Goal: Task Accomplishment & Management: Manage account settings

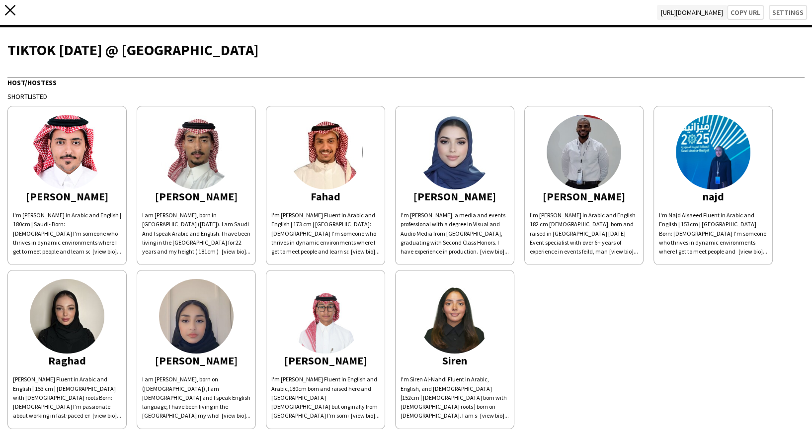
click at [10, 12] on icon "close" at bounding box center [10, 10] width 10 height 10
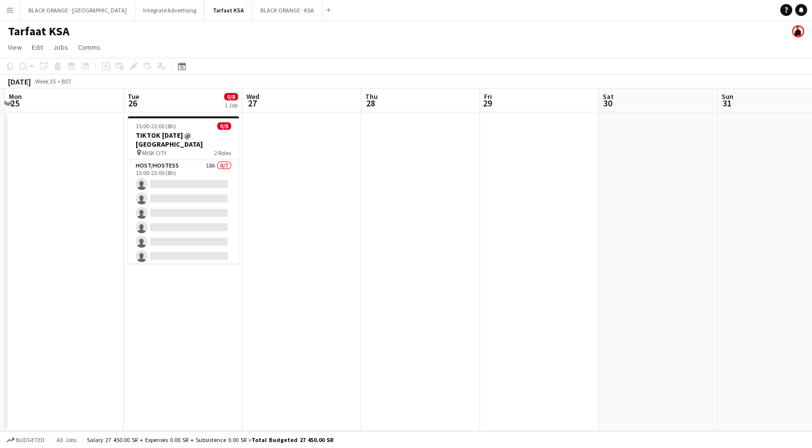
scroll to position [0, 374]
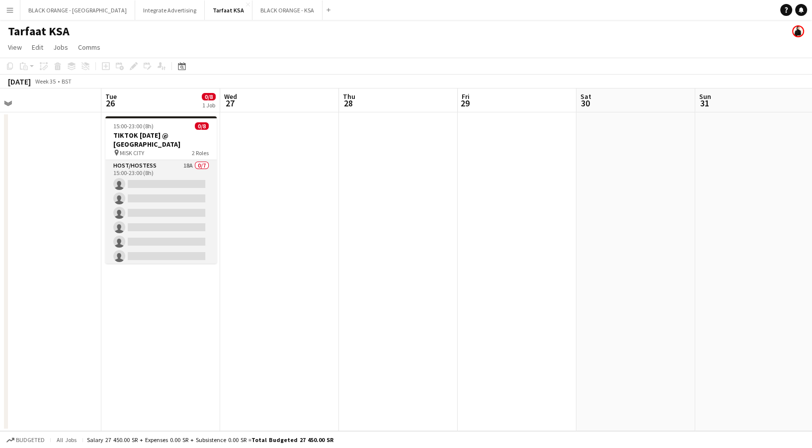
click at [158, 183] on app-card-role "Host/Hostess 18A 0/7 15:00-23:00 (8h) single-neutral-actions single-neutral-act…" at bounding box center [160, 220] width 111 height 120
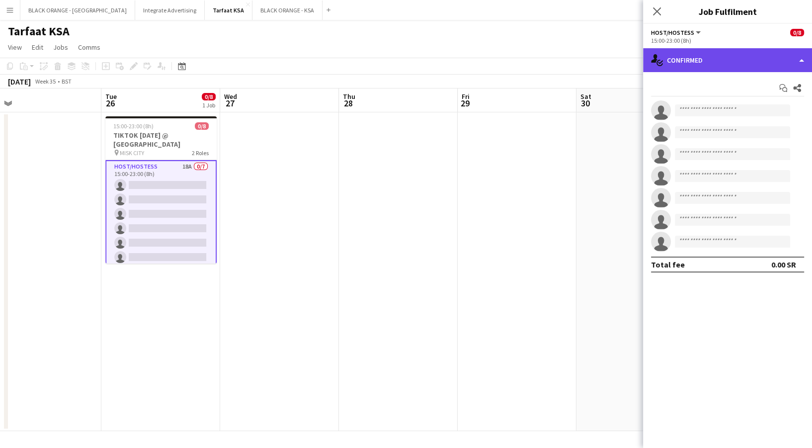
click at [691, 68] on div "single-neutral-actions-check-2 Confirmed" at bounding box center [727, 60] width 169 height 24
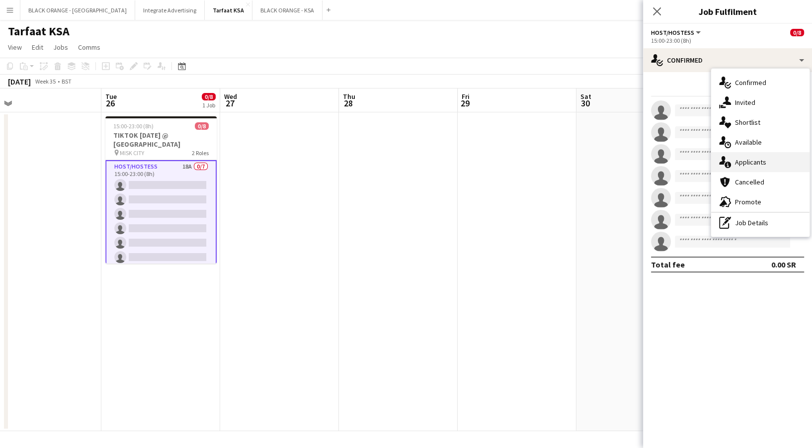
click at [750, 164] on div "single-neutral-actions-information Applicants" at bounding box center [760, 162] width 98 height 20
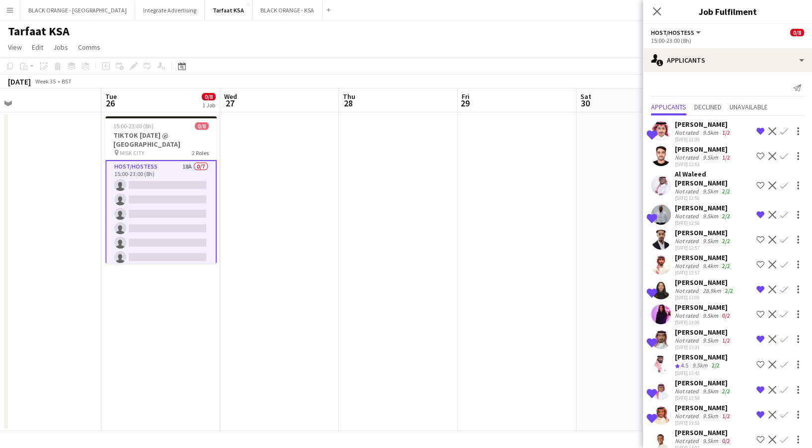
scroll to position [179, 0]
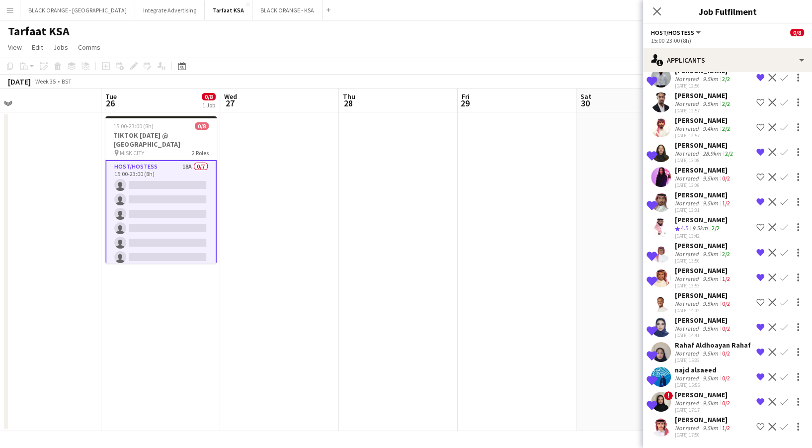
click at [691, 415] on div "Ibrahim Alrasheed" at bounding box center [703, 419] width 57 height 9
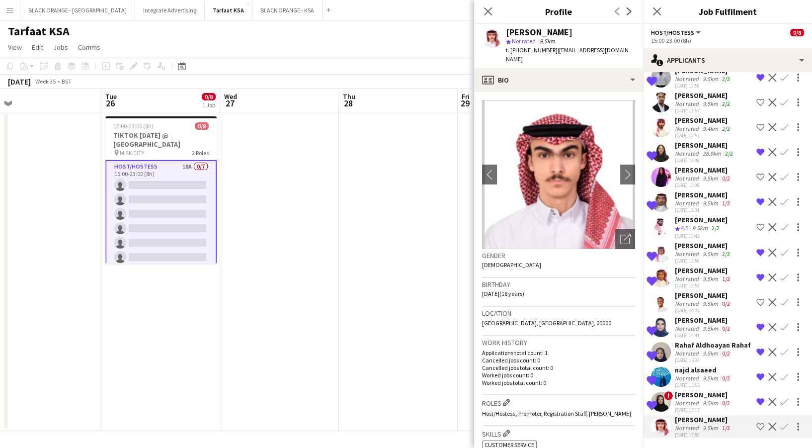
click at [700, 399] on div "9.5km" at bounding box center [709, 402] width 19 height 7
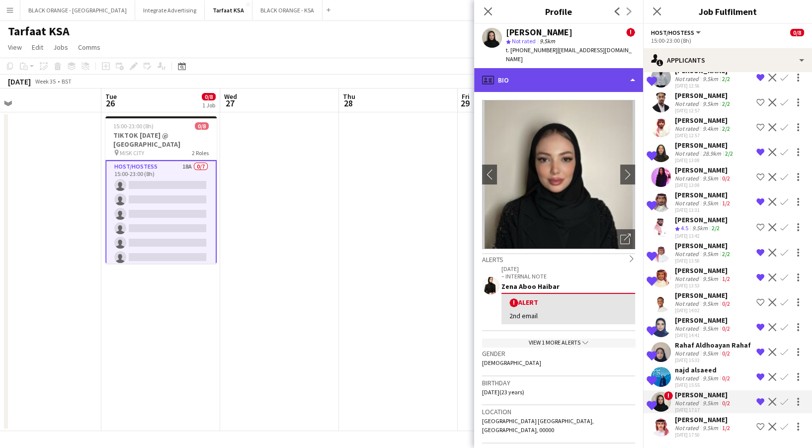
click at [570, 75] on div "profile Bio" at bounding box center [558, 80] width 169 height 24
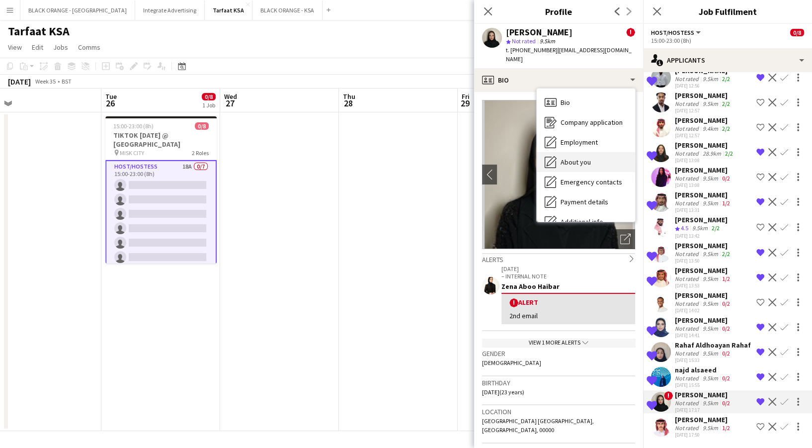
click at [586, 158] on div "About you About you" at bounding box center [586, 162] width 98 height 20
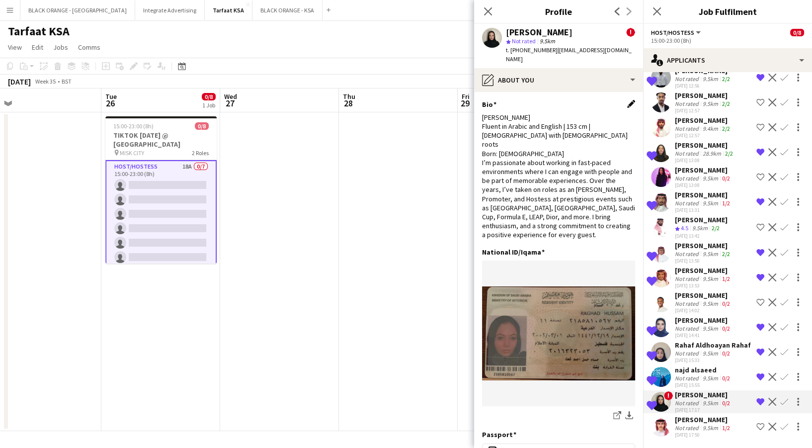
click at [627, 100] on app-icon "Edit this field" at bounding box center [631, 104] width 8 height 8
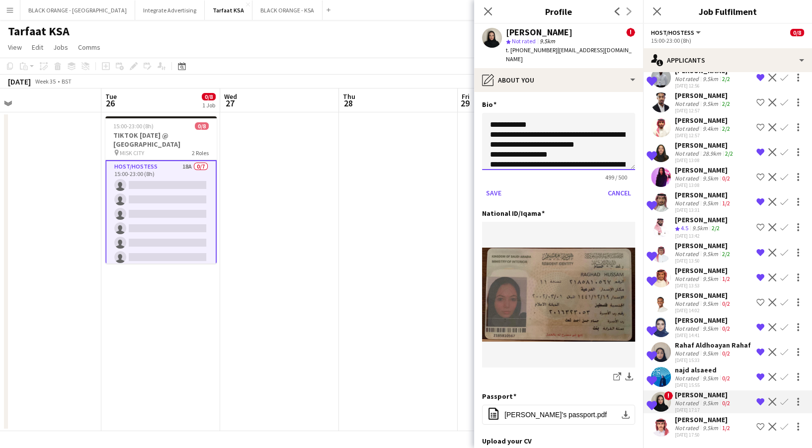
click at [488, 113] on textarea "**********" at bounding box center [558, 141] width 153 height 57
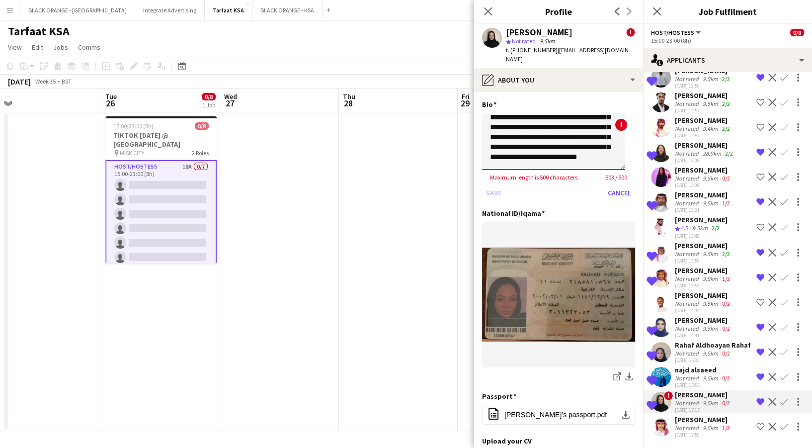
scroll to position [107, 0]
drag, startPoint x: 526, startPoint y: 138, endPoint x: 544, endPoint y: 139, distance: 18.4
click at [544, 139] on textarea "**********" at bounding box center [553, 141] width 143 height 57
type textarea "**********"
click at [502, 185] on button "Save" at bounding box center [493, 193] width 23 height 16
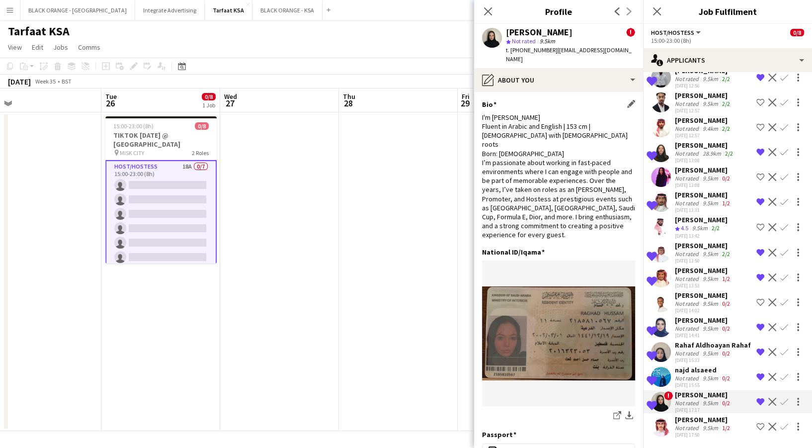
click at [332, 200] on app-date-cell at bounding box center [279, 271] width 119 height 318
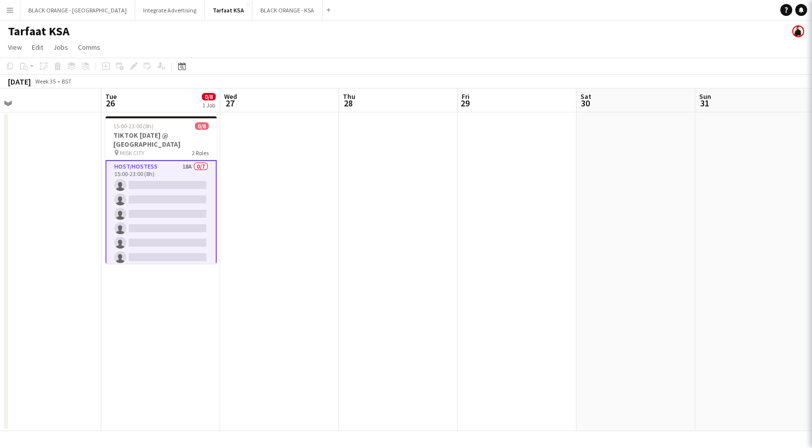
scroll to position [0, 0]
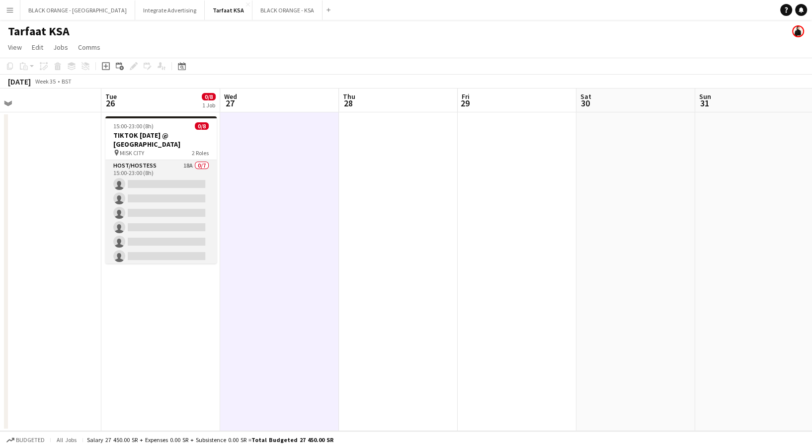
click at [177, 183] on app-card-role "Host/Hostess 18A 0/7 15:00-23:00 (8h) single-neutral-actions single-neutral-act…" at bounding box center [160, 220] width 111 height 120
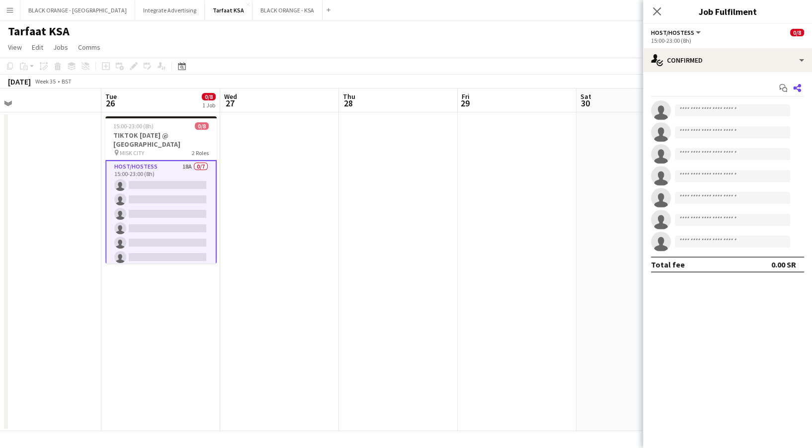
click at [801, 88] on icon "Share" at bounding box center [797, 88] width 8 height 8
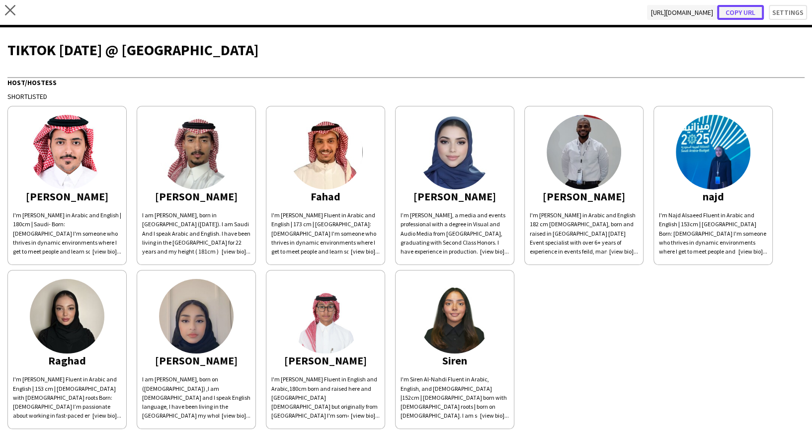
click at [731, 18] on button "Copy url" at bounding box center [740, 12] width 47 height 15
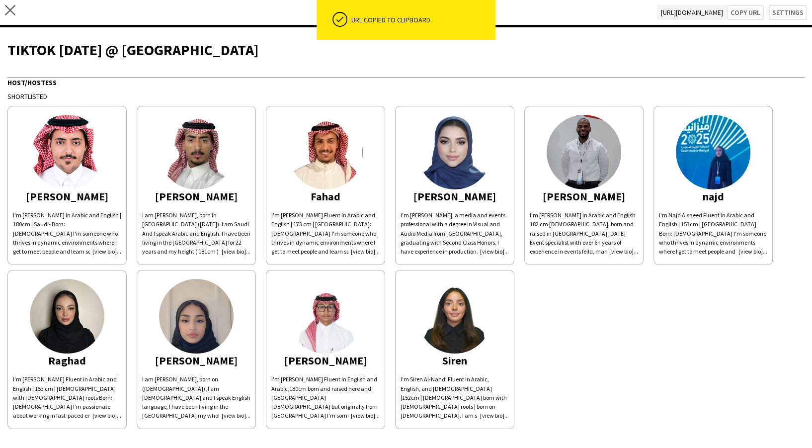
scroll to position [232, 0]
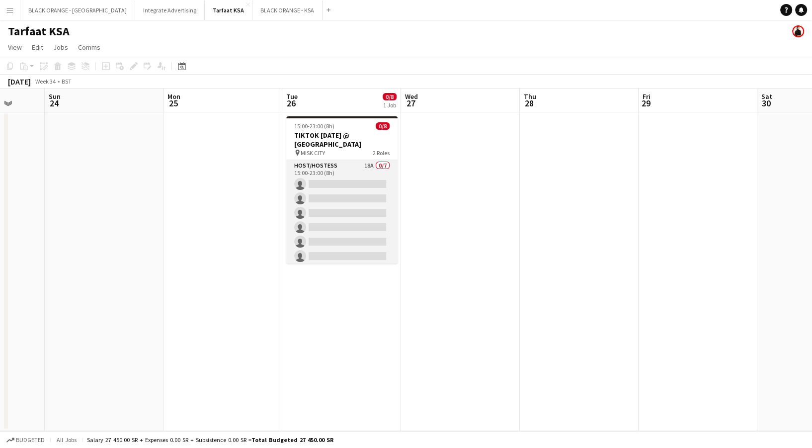
scroll to position [51, 0]
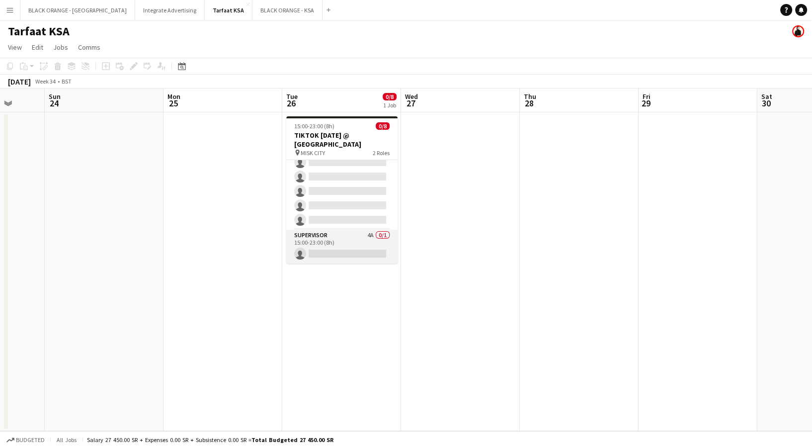
click at [353, 238] on app-card-role "Supervisor 4A 0/1 15:00-23:00 (8h) single-neutral-actions" at bounding box center [341, 247] width 111 height 34
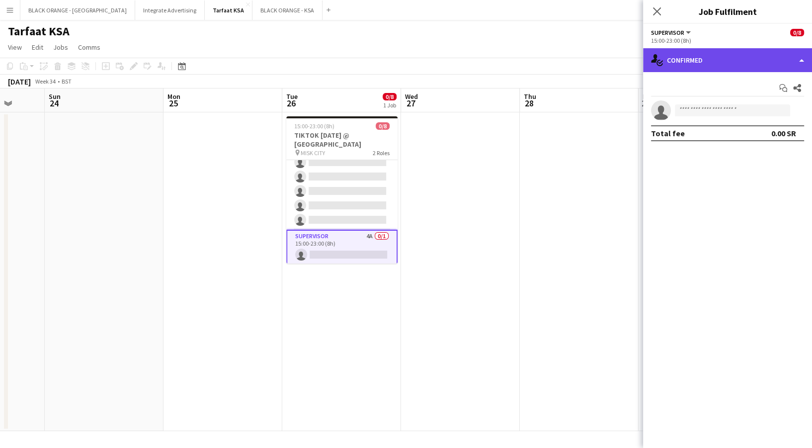
click at [729, 67] on div "single-neutral-actions-check-2 Confirmed" at bounding box center [727, 60] width 169 height 24
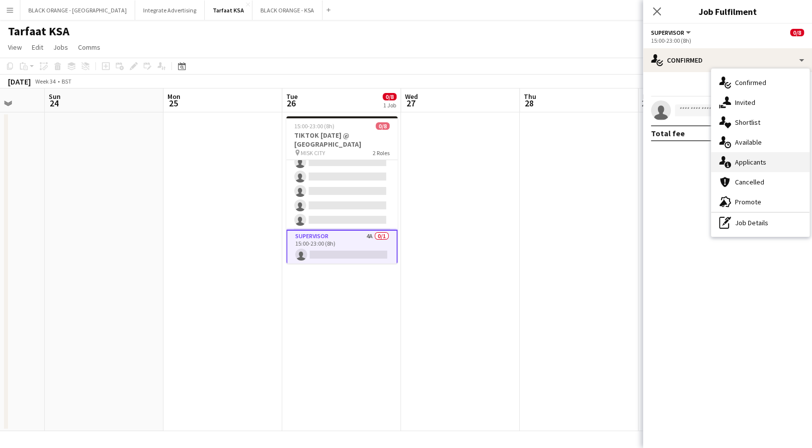
click at [745, 164] on div "single-neutral-actions-information Applicants" at bounding box center [760, 162] width 98 height 20
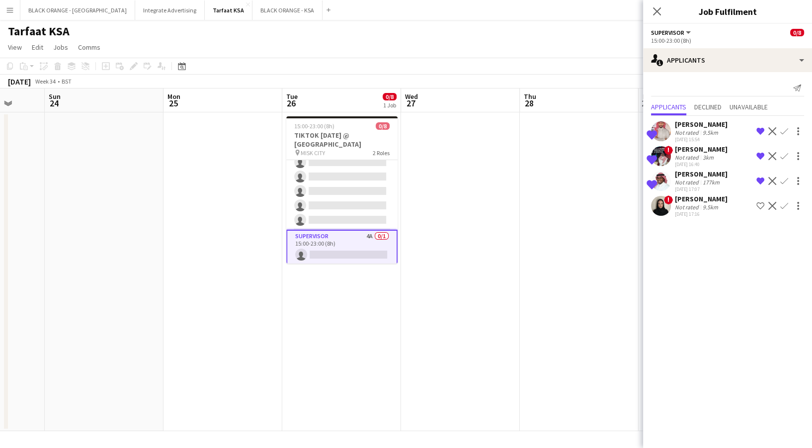
click at [681, 182] on div "Not rated" at bounding box center [688, 181] width 26 height 7
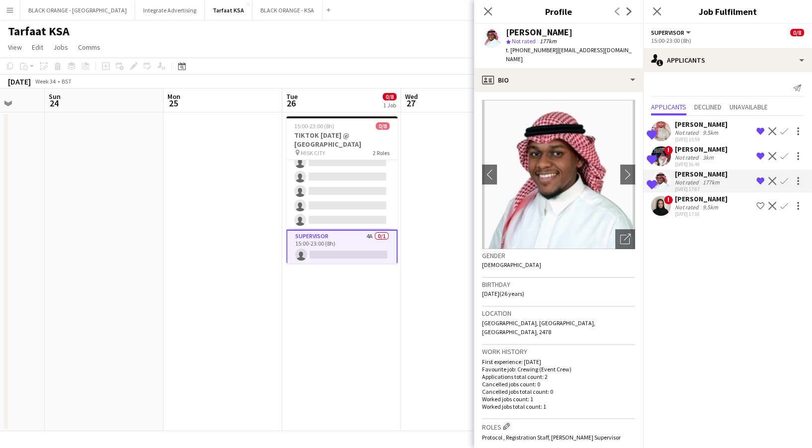
click at [678, 153] on div "Not rated" at bounding box center [688, 156] width 26 height 7
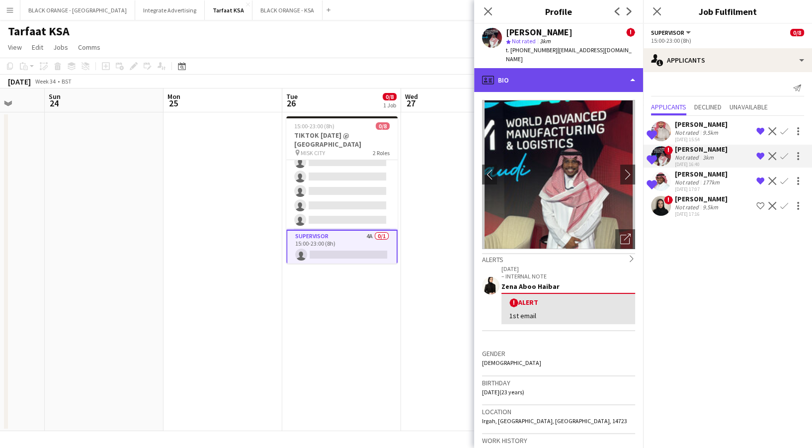
click at [586, 68] on div "profile Bio" at bounding box center [558, 80] width 169 height 24
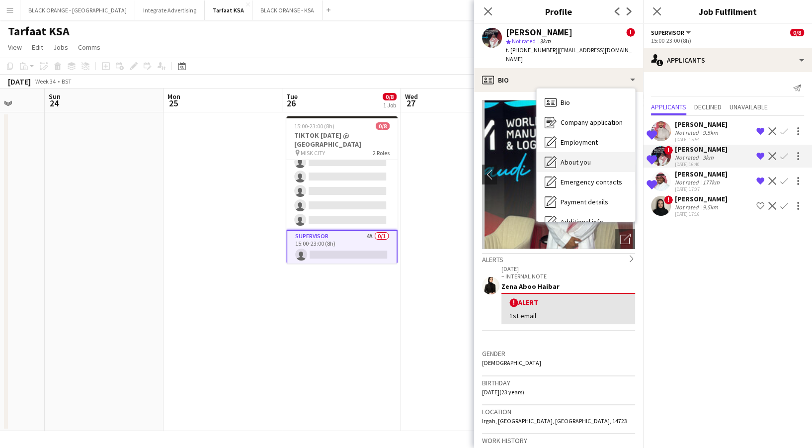
click at [589, 157] on span "About you" at bounding box center [575, 161] width 30 height 9
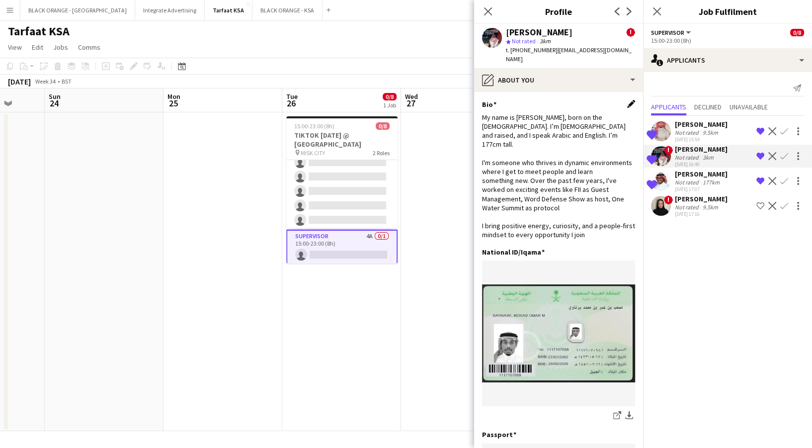
click at [627, 100] on app-icon "Edit this field" at bounding box center [631, 104] width 8 height 8
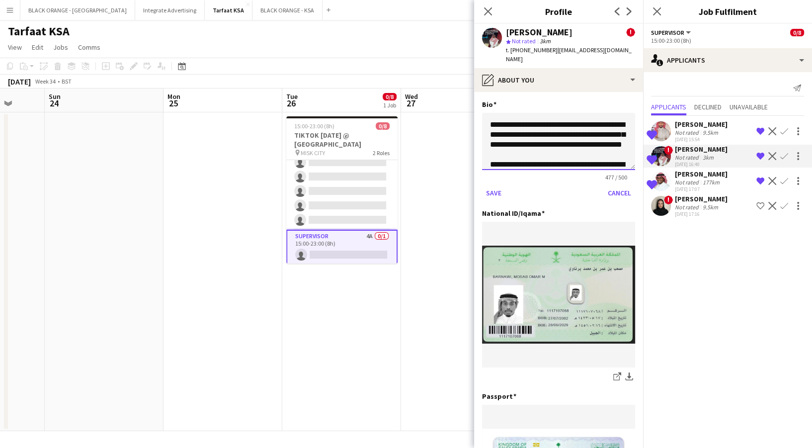
drag, startPoint x: 529, startPoint y: 112, endPoint x: 479, endPoint y: 112, distance: 49.2
click at [479, 112] on app-section-data-types "**********" at bounding box center [558, 270] width 169 height 356
type textarea "**********"
click at [495, 185] on button "Save" at bounding box center [493, 193] width 23 height 16
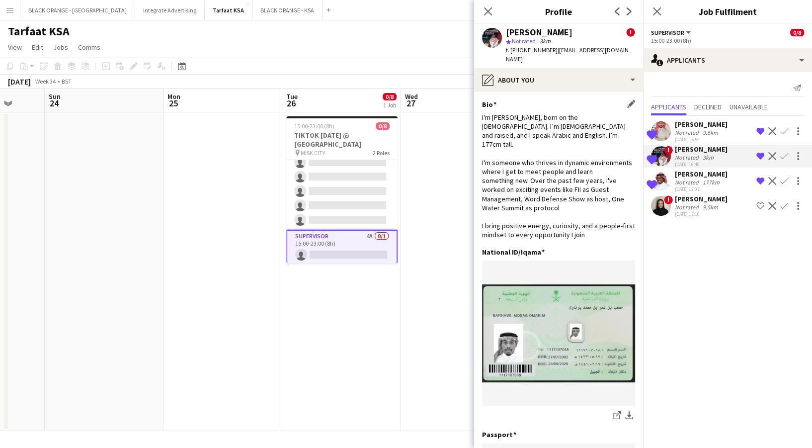
click at [450, 241] on app-date-cell at bounding box center [460, 271] width 119 height 318
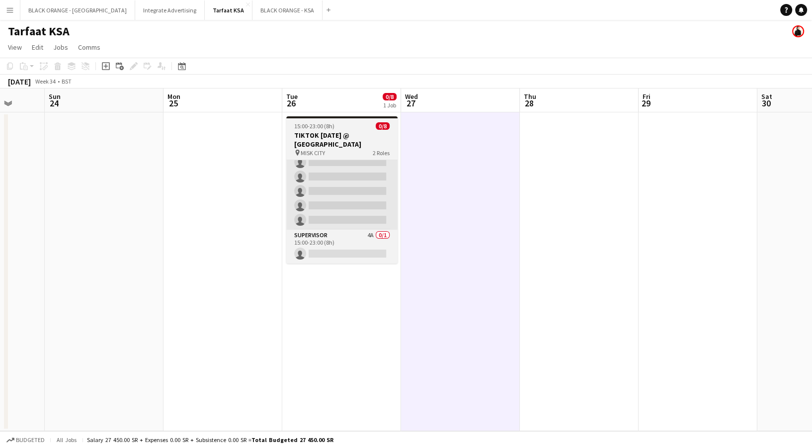
click at [320, 171] on app-card-role "Host/Hostess 18A 0/7 15:00-23:00 (8h) single-neutral-actions single-neutral-act…" at bounding box center [341, 169] width 111 height 120
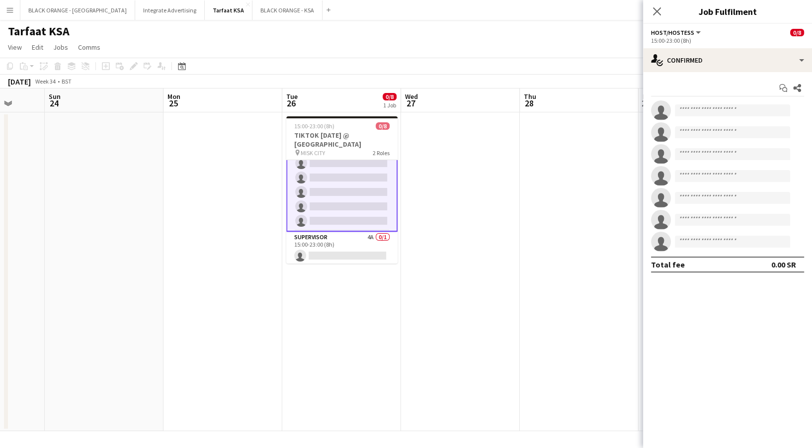
scroll to position [52, 0]
click at [800, 96] on div "Start chat Share single-neutral-actions single-neutral-actions single-neutral-a…" at bounding box center [727, 176] width 169 height 208
click at [798, 91] on icon at bounding box center [797, 88] width 8 height 8
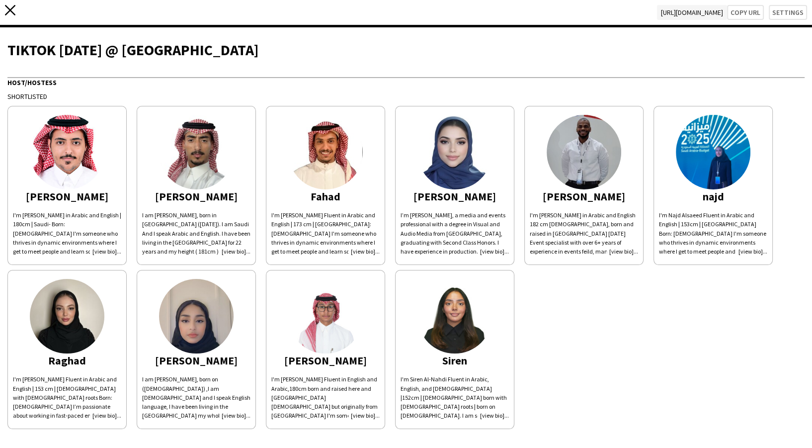
click at [12, 10] on icon "close" at bounding box center [10, 10] width 10 height 10
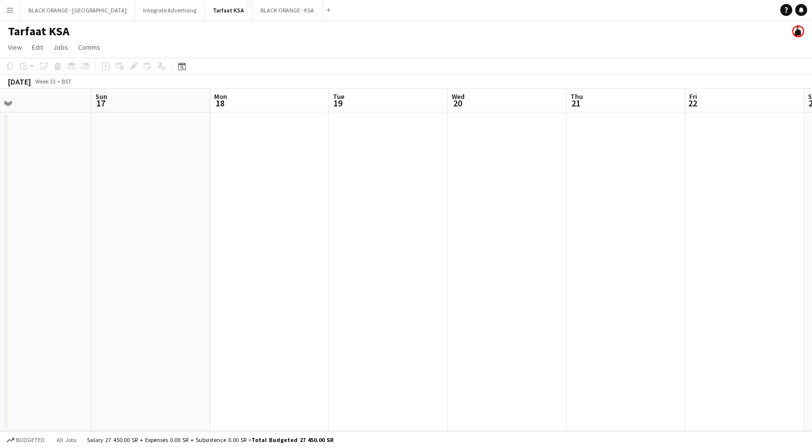
scroll to position [0, 384]
